Goal: Task Accomplishment & Management: Complete application form

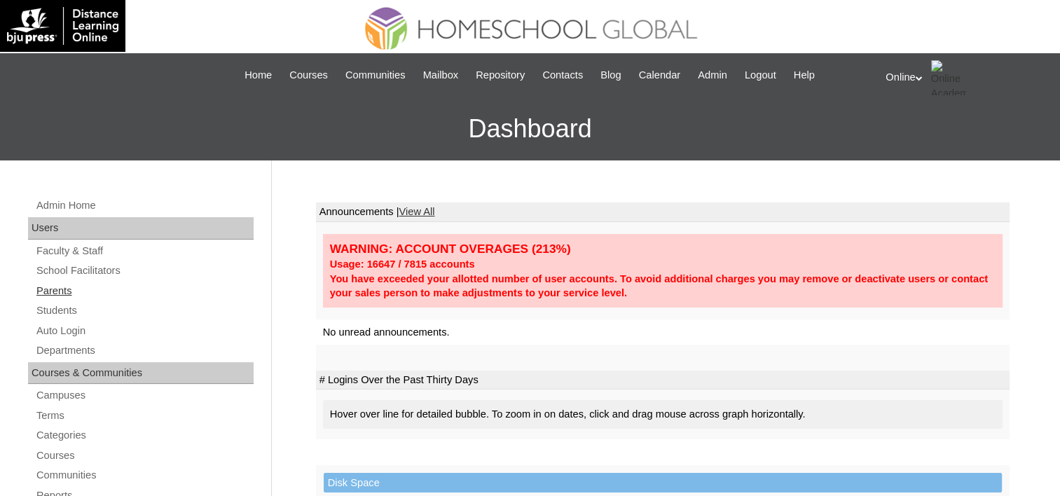
click at [48, 292] on link "Parents" at bounding box center [144, 291] width 219 height 18
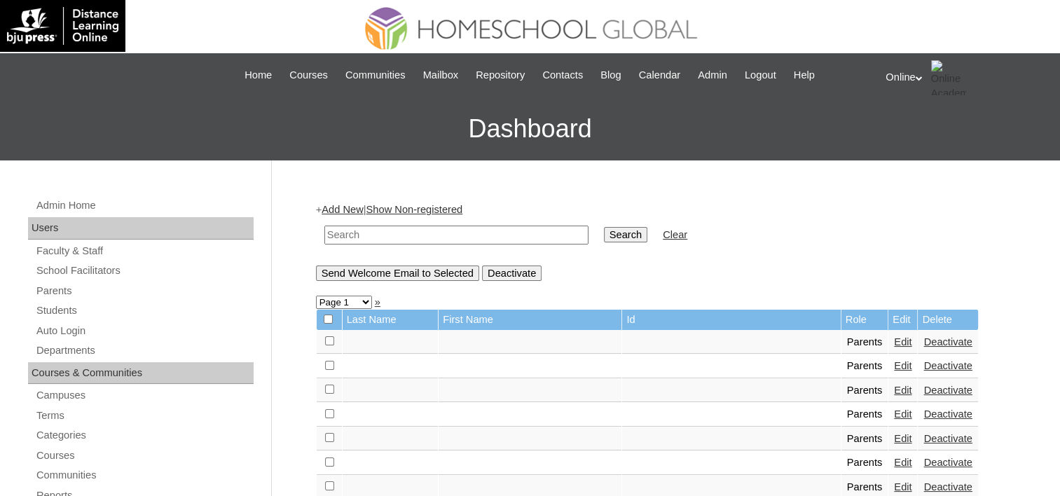
click at [332, 208] on link "Add New" at bounding box center [341, 209] width 41 height 11
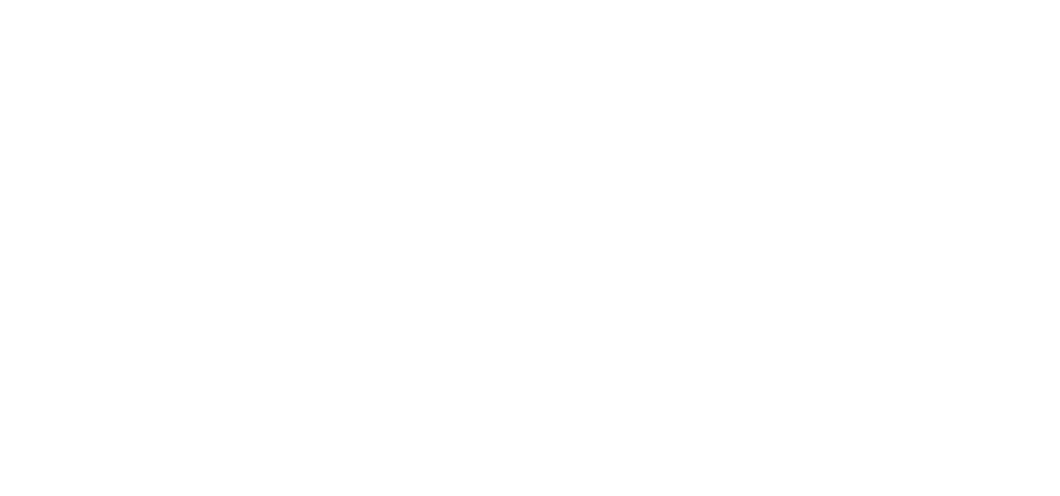
click at [0, 0] on html at bounding box center [0, 0] width 0 height 0
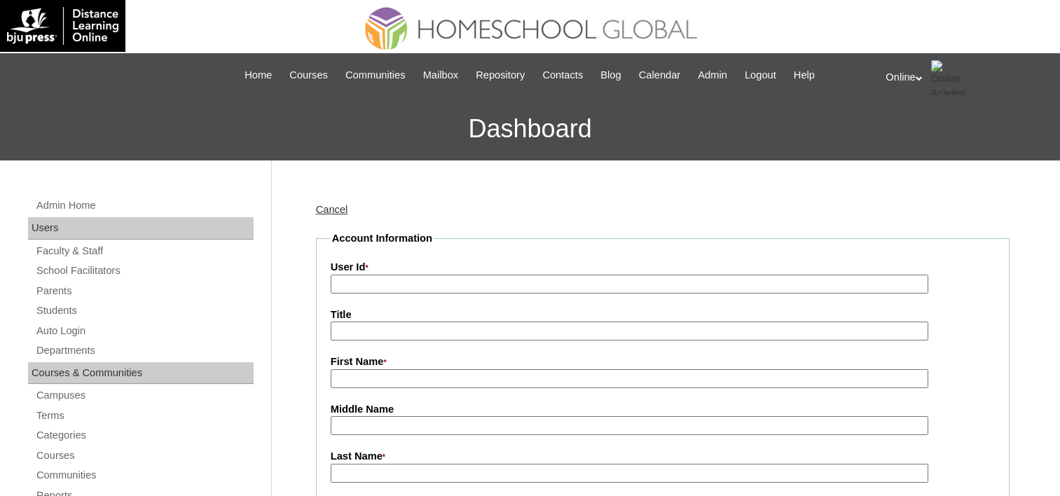
click at [56, 291] on link "Parents" at bounding box center [144, 291] width 219 height 18
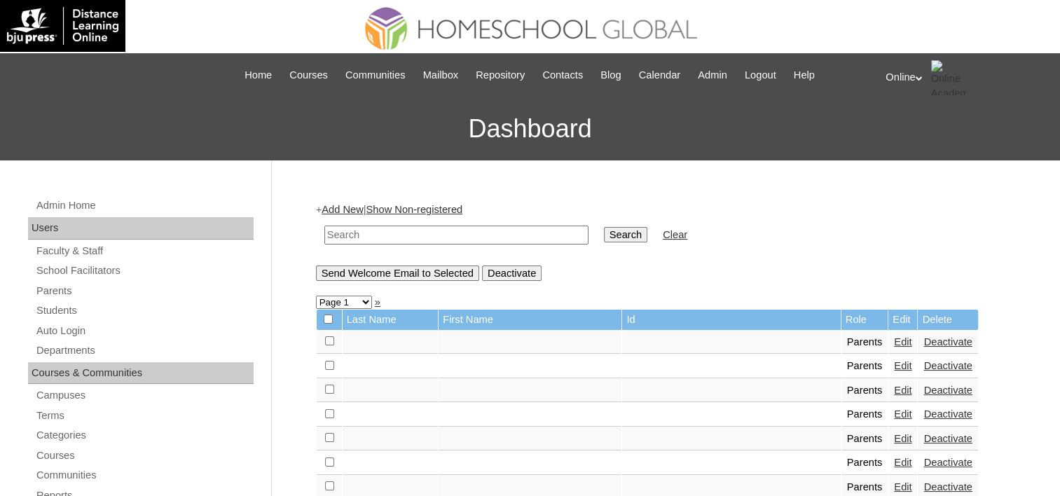
click at [332, 204] on link "Add New" at bounding box center [341, 209] width 41 height 11
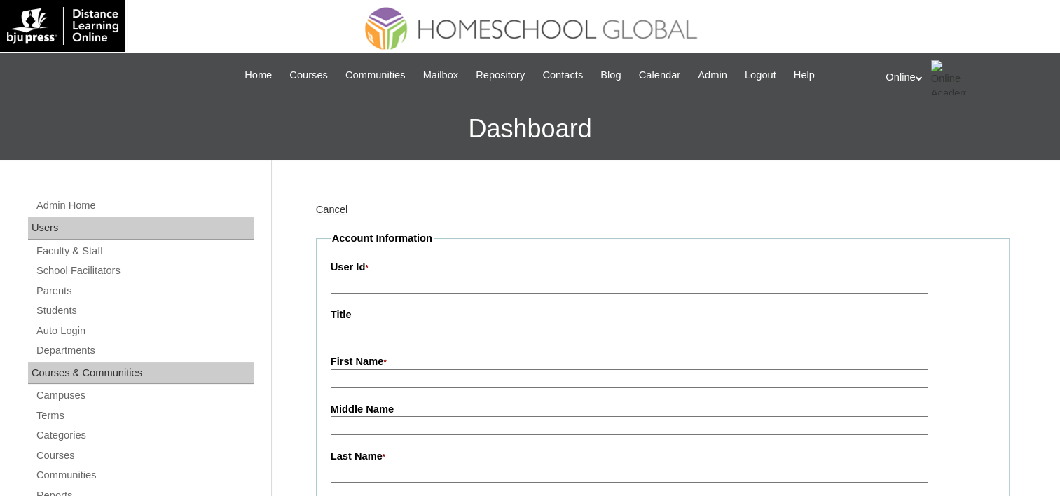
click at [403, 284] on input "User Id *" at bounding box center [629, 284] width 597 height 19
click at [457, 283] on input "User Id *" at bounding box center [629, 284] width 597 height 19
click at [534, 211] on div "Cancel" at bounding box center [662, 209] width 693 height 15
click at [562, 282] on input "User Id *" at bounding box center [629, 284] width 597 height 19
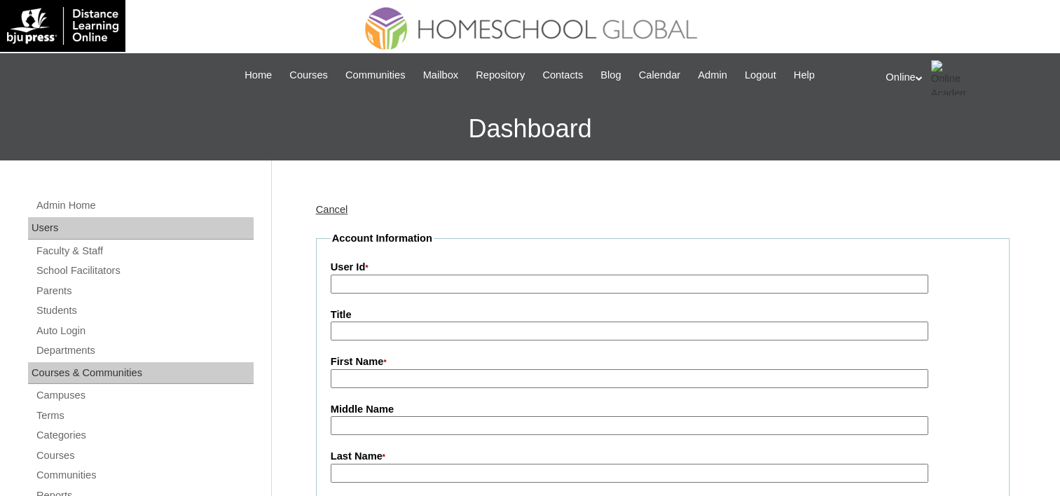
click at [534, 280] on input "User Id *" at bounding box center [629, 284] width 597 height 19
